Goal: Find specific page/section: Find specific page/section

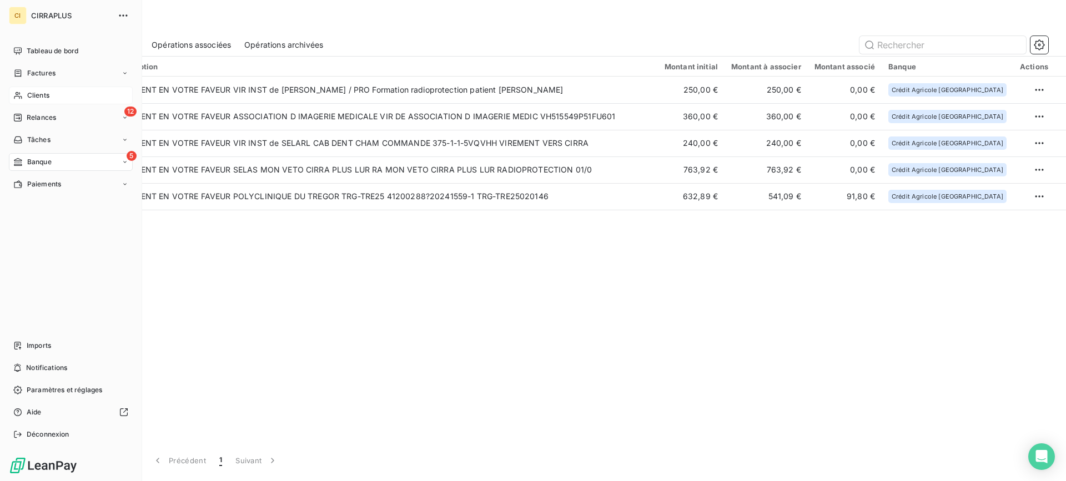
click at [38, 88] on div "Clients" at bounding box center [71, 96] width 124 height 18
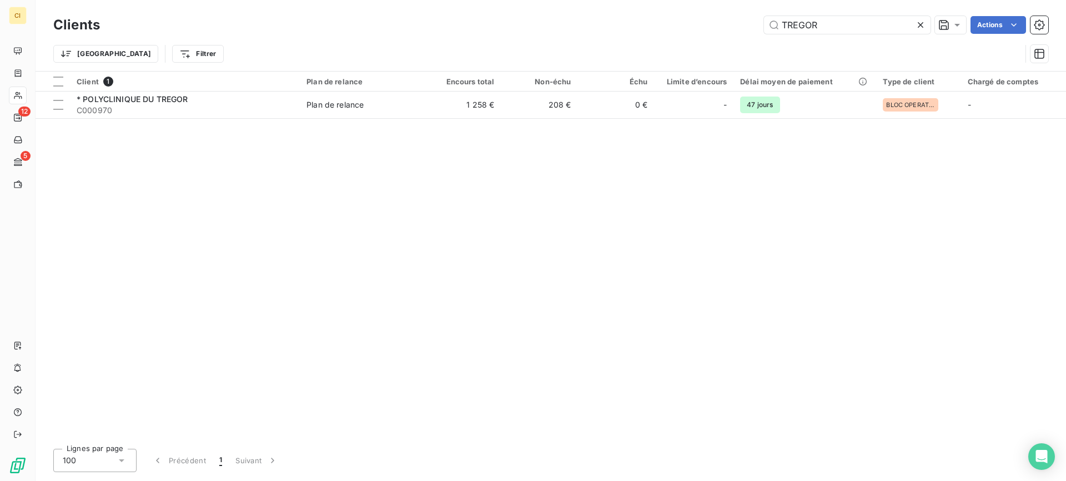
drag, startPoint x: 824, startPoint y: 25, endPoint x: 730, endPoint y: 14, distance: 94.9
click at [730, 14] on div "Clients TREGOR Actions" at bounding box center [550, 24] width 995 height 23
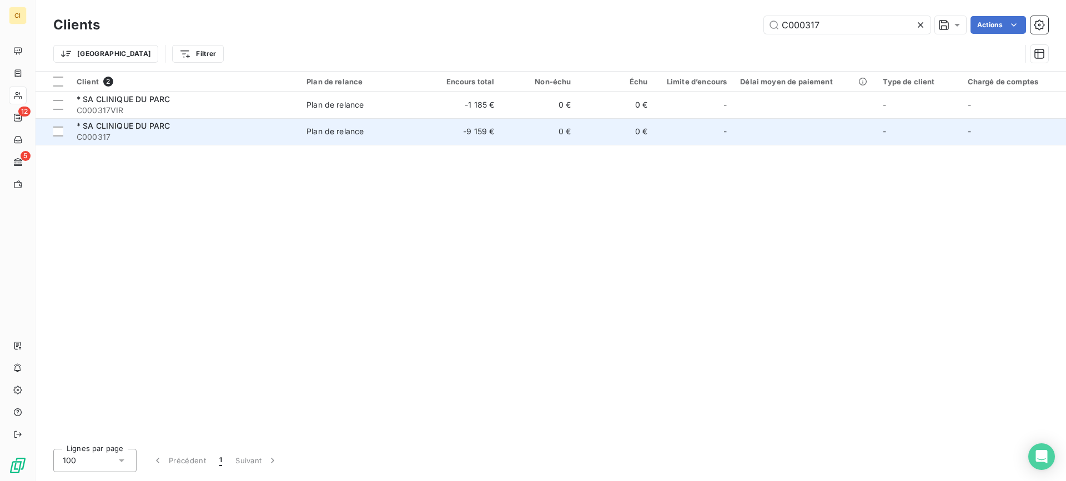
type input "C000317"
click at [133, 133] on span "C000317" at bounding box center [185, 137] width 216 height 11
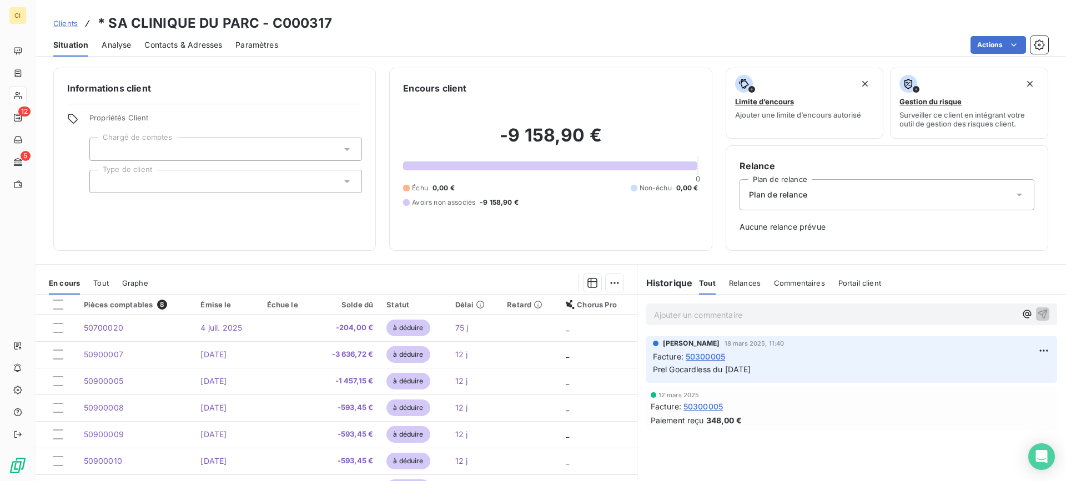
click at [190, 45] on span "Contacts & Adresses" at bounding box center [183, 44] width 78 height 11
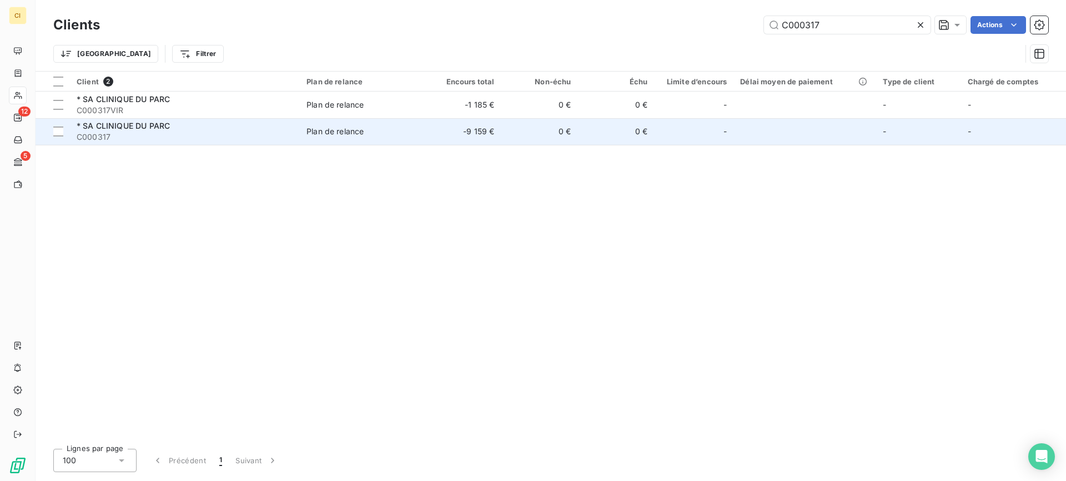
click at [119, 130] on span "* SA CLINIQUE DU PARC" at bounding box center [123, 125] width 93 height 9
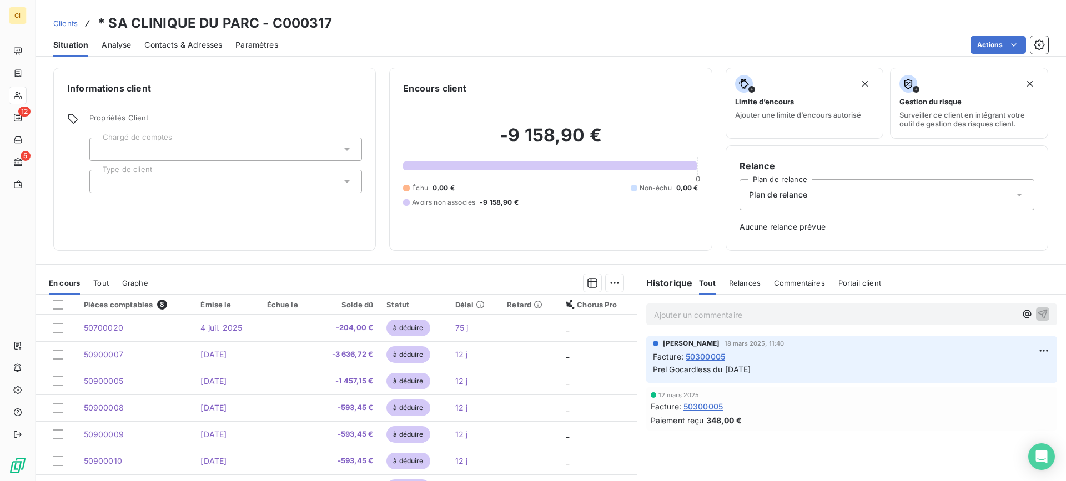
click at [174, 44] on span "Contacts & Adresses" at bounding box center [183, 44] width 78 height 11
